Goal: Navigation & Orientation: Understand site structure

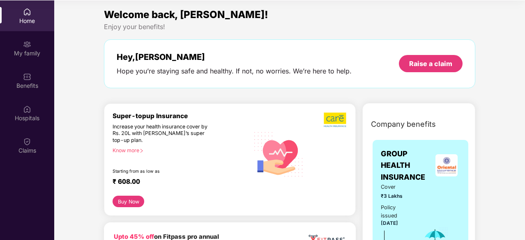
scroll to position [46, 0]
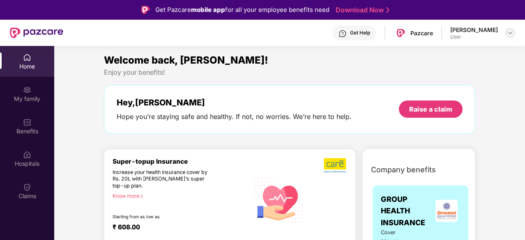
click at [510, 34] on img at bounding box center [510, 33] width 7 height 7
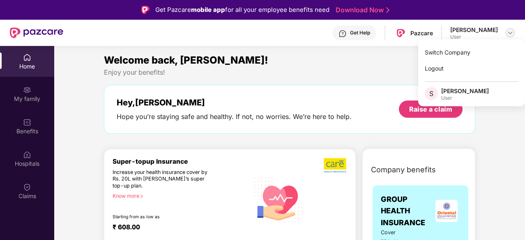
click at [510, 34] on img at bounding box center [510, 33] width 7 height 7
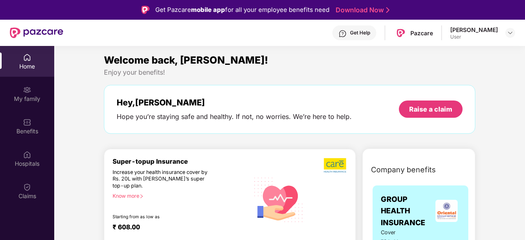
click at [452, 36] on div "User" at bounding box center [474, 37] width 48 height 7
click at [507, 32] on img at bounding box center [510, 33] width 7 height 7
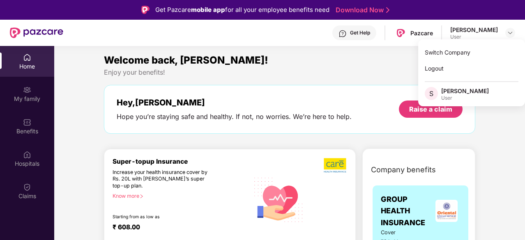
click at [442, 92] on div "[PERSON_NAME]" at bounding box center [465, 91] width 48 height 8
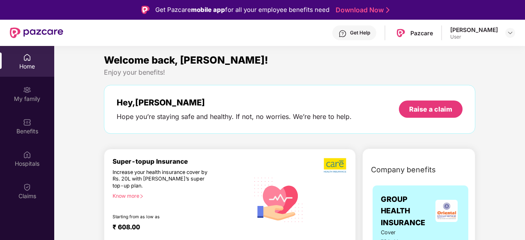
click at [483, 32] on div "[PERSON_NAME]" at bounding box center [474, 30] width 48 height 8
click at [505, 34] on div "Sumanraj Acharya User" at bounding box center [482, 33] width 65 height 14
click at [505, 34] on div at bounding box center [510, 33] width 10 height 10
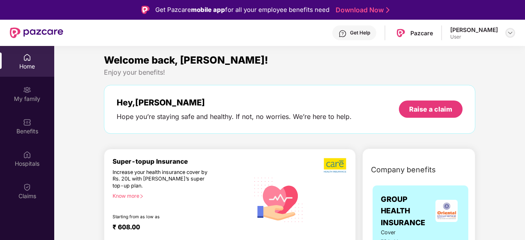
drag, startPoint x: 490, startPoint y: 30, endPoint x: 510, endPoint y: 32, distance: 20.2
click at [510, 32] on div "Sumanraj Acharya User" at bounding box center [482, 33] width 65 height 14
click at [510, 32] on img at bounding box center [510, 33] width 7 height 7
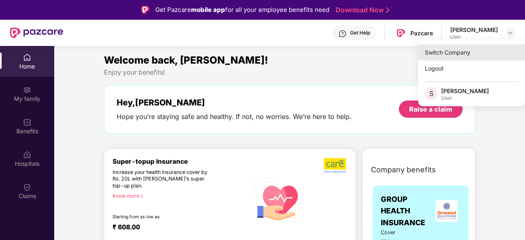
click at [476, 49] on div "Switch Company" at bounding box center [471, 52] width 107 height 16
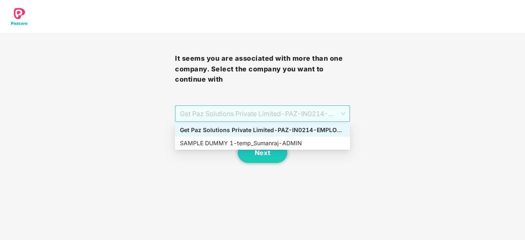
click at [326, 118] on span "Get Paz Solutions Private Limited - PAZ-IN0214 - EMPLOYEE" at bounding box center [262, 114] width 165 height 16
click at [308, 145] on div "SAMPLE DUMMY 1 - temp_Sumanraj - ADMIN" at bounding box center [262, 143] width 165 height 9
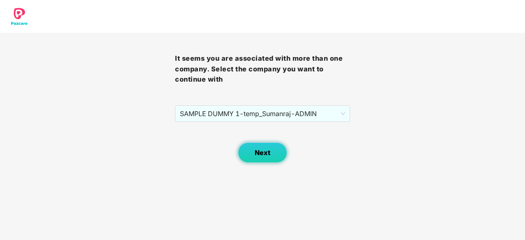
click at [252, 160] on button "Next" at bounding box center [262, 153] width 49 height 21
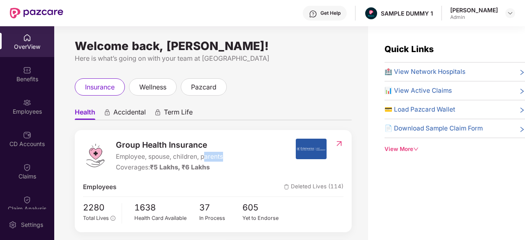
drag, startPoint x: 252, startPoint y: 160, endPoint x: 199, endPoint y: 148, distance: 54.9
click at [199, 148] on div "Group Health Insurance Employee, spouse, children, parents Coverages: ₹5 Lakhs,…" at bounding box center [189, 156] width 212 height 34
click at [318, 117] on ul "Health Accidental Term Life" at bounding box center [213, 112] width 277 height 16
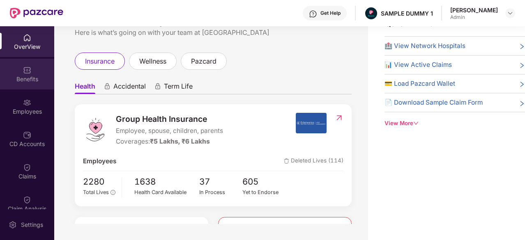
click at [30, 82] on div "Benefits" at bounding box center [27, 79] width 54 height 8
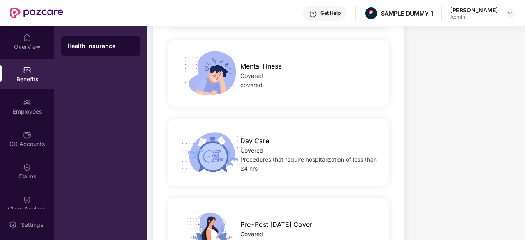
scroll to position [1490, 0]
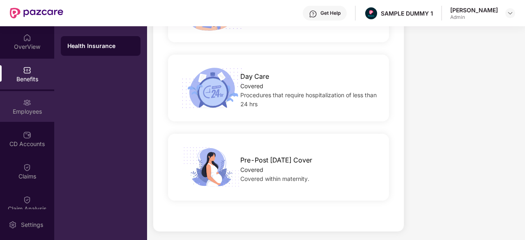
click at [25, 117] on div "Employees" at bounding box center [27, 106] width 54 height 31
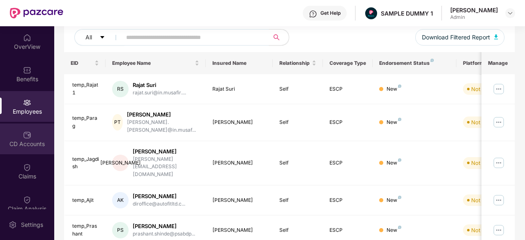
scroll to position [263, 0]
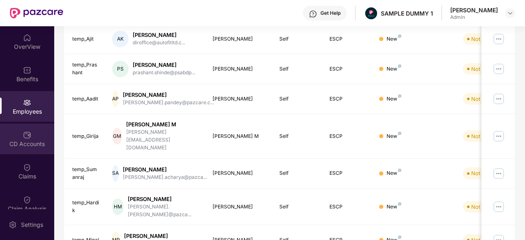
click at [35, 140] on div "CD Accounts" at bounding box center [27, 144] width 54 height 8
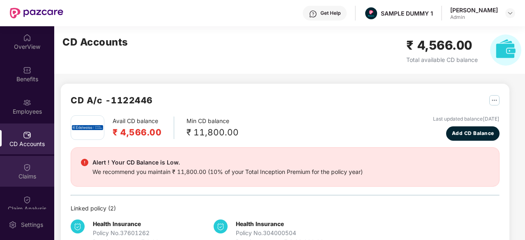
click at [20, 162] on div "Claims" at bounding box center [27, 171] width 54 height 31
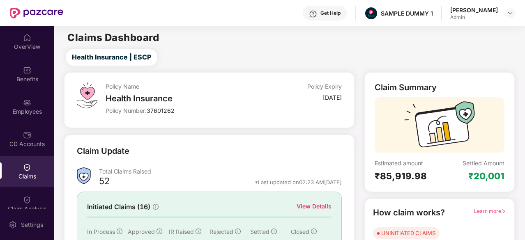
scroll to position [47, 0]
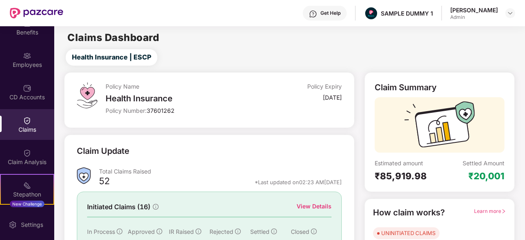
click at [20, 162] on div "Claim Analysis" at bounding box center [27, 162] width 54 height 8
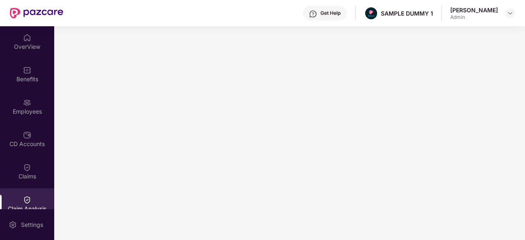
scroll to position [141, 0]
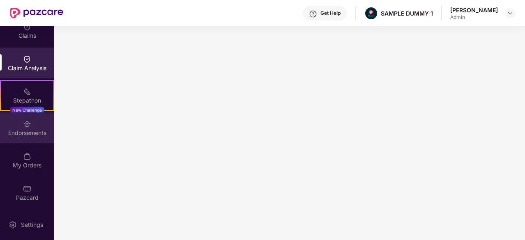
click at [23, 142] on div "Endorsements" at bounding box center [27, 128] width 54 height 31
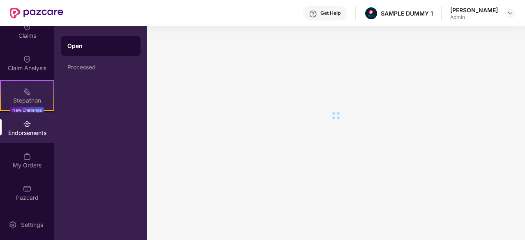
click at [16, 90] on div "Stepathon New Challenge" at bounding box center [27, 95] width 54 height 31
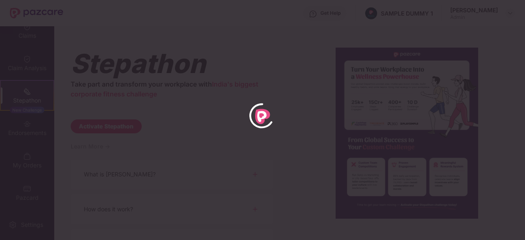
click at [473, 57] on div at bounding box center [262, 120] width 525 height 240
